Goal: Go to known website: Go to known website

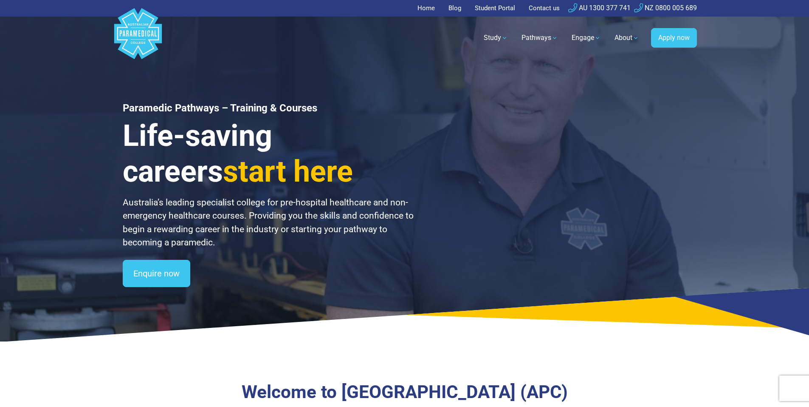
click at [492, 11] on link "Student Portal" at bounding box center [495, 8] width 51 height 17
click at [498, 11] on link "Student Portal" at bounding box center [495, 8] width 51 height 17
click at [492, 8] on link "Student Portal" at bounding box center [495, 8] width 51 height 17
click at [488, 8] on link "Student Portal" at bounding box center [495, 8] width 51 height 17
